Goal: Find specific page/section: Find specific page/section

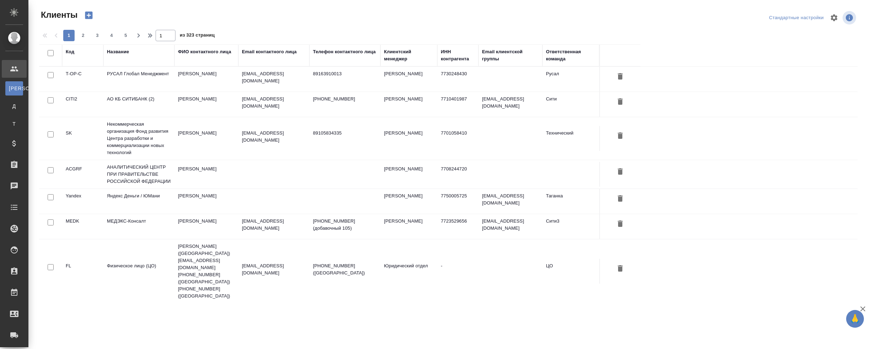
select select "RU"
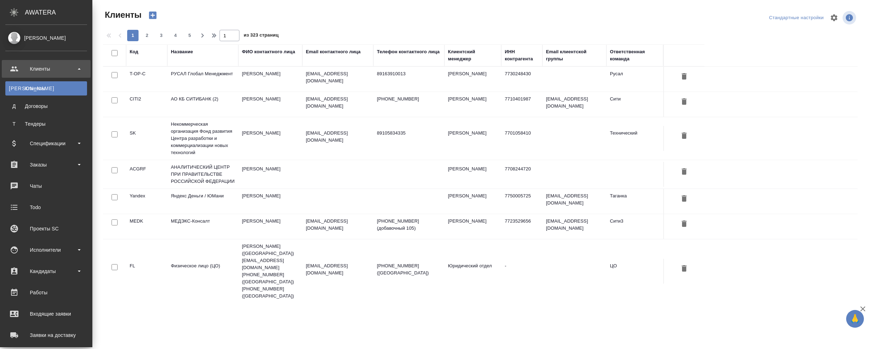
scroll to position [107, 0]
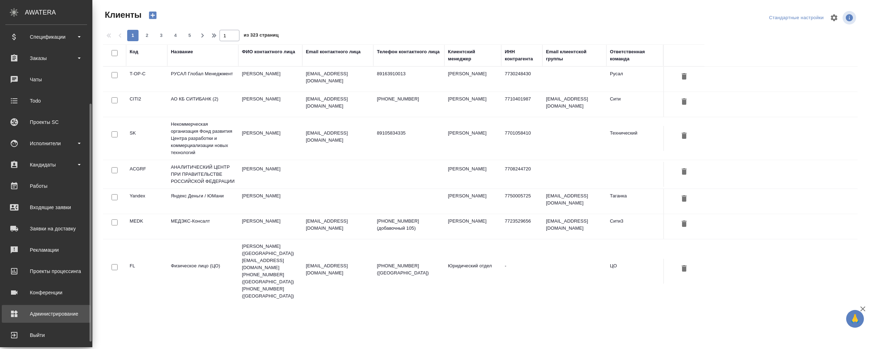
click at [34, 319] on link "Администрирование" at bounding box center [46, 314] width 89 height 18
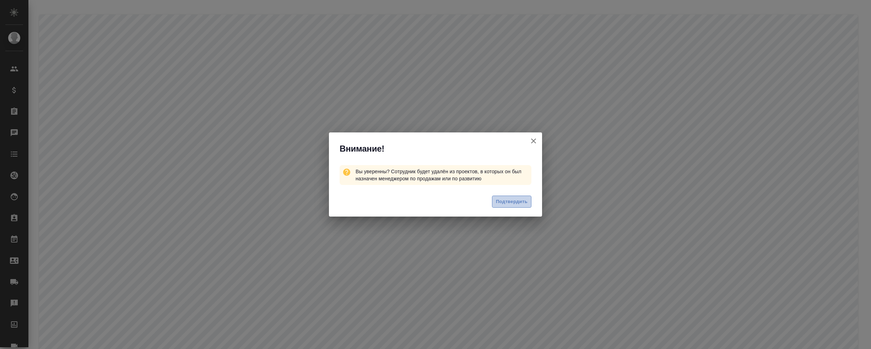
click at [512, 204] on span "Подтвердить" at bounding box center [512, 202] width 32 height 8
drag, startPoint x: 515, startPoint y: 206, endPoint x: 517, endPoint y: 201, distance: 4.8
click at [515, 206] on button "Подтвердить" at bounding box center [511, 202] width 39 height 12
